Goal: Find specific page/section: Find specific page/section

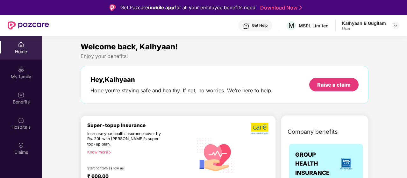
click at [21, 43] on img at bounding box center [21, 44] width 6 height 6
click at [23, 147] on img at bounding box center [21, 145] width 6 height 6
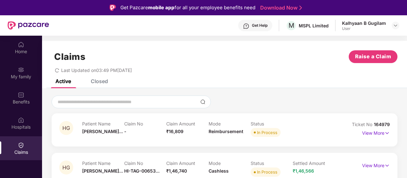
click at [219, 75] on div "Claims Raise a Claim Last Updated on 03:49 PM, 12 Aug 2025" at bounding box center [224, 60] width 365 height 39
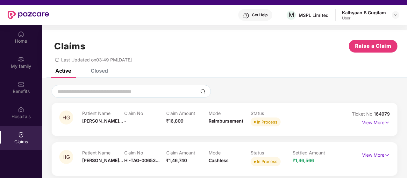
scroll to position [10, 0]
